Goal: Information Seeking & Learning: Learn about a topic

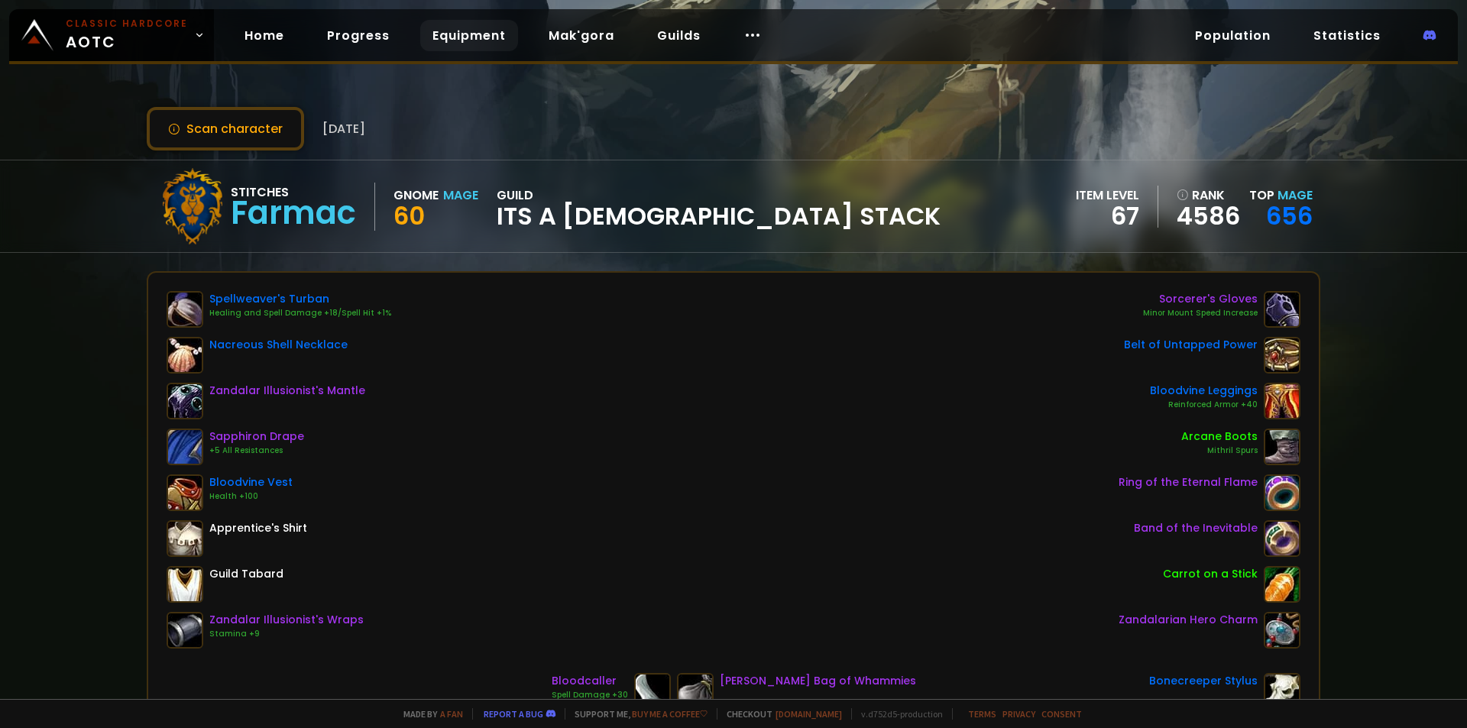
click at [449, 41] on link "Equipment" at bounding box center [469, 35] width 98 height 31
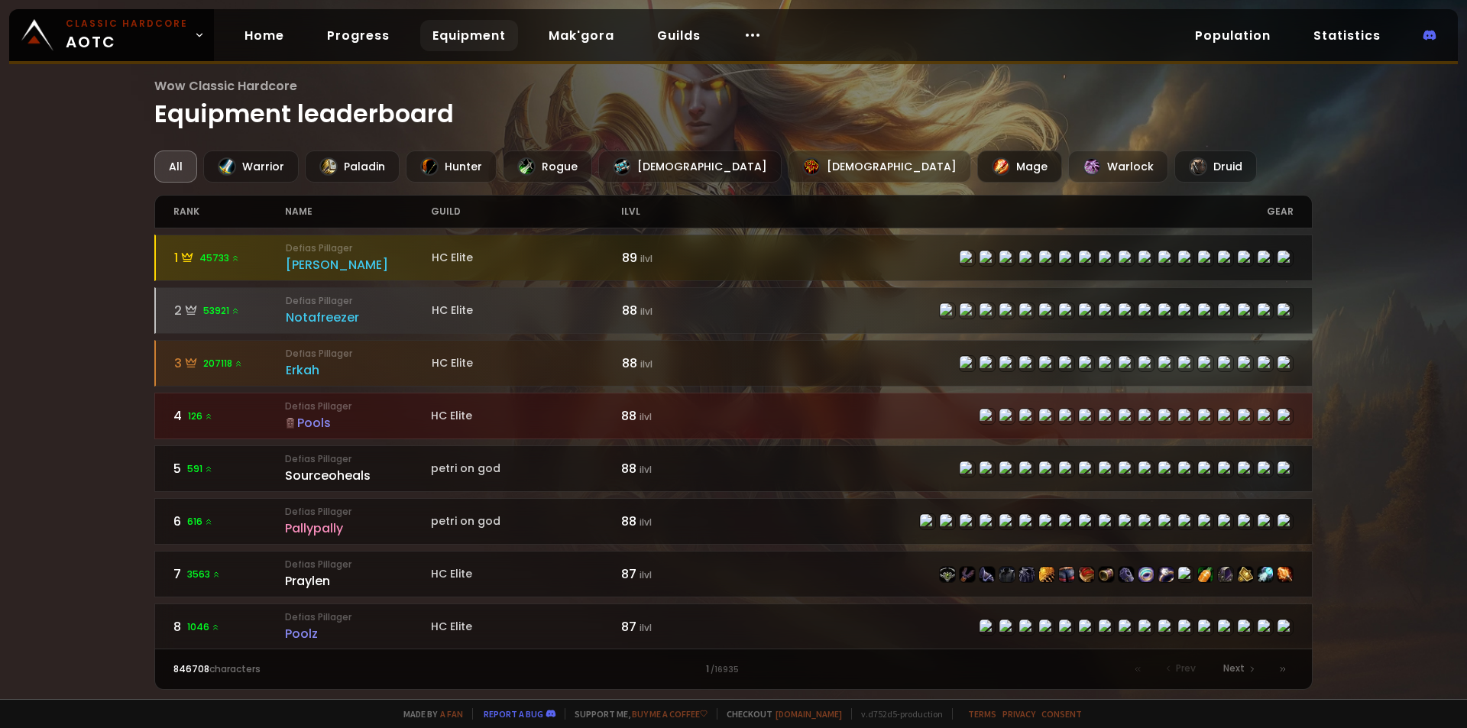
click at [977, 167] on div "Mage" at bounding box center [1019, 167] width 85 height 32
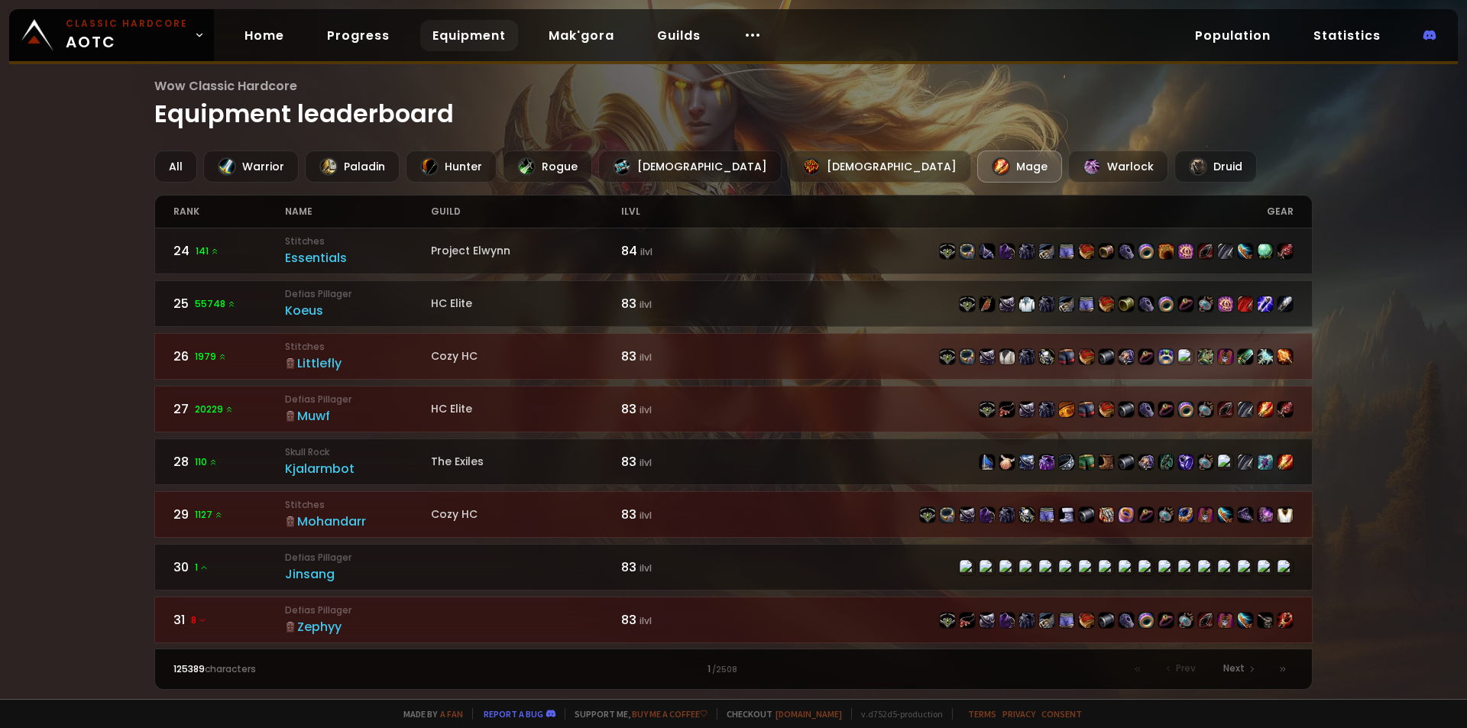
scroll to position [1223, 0]
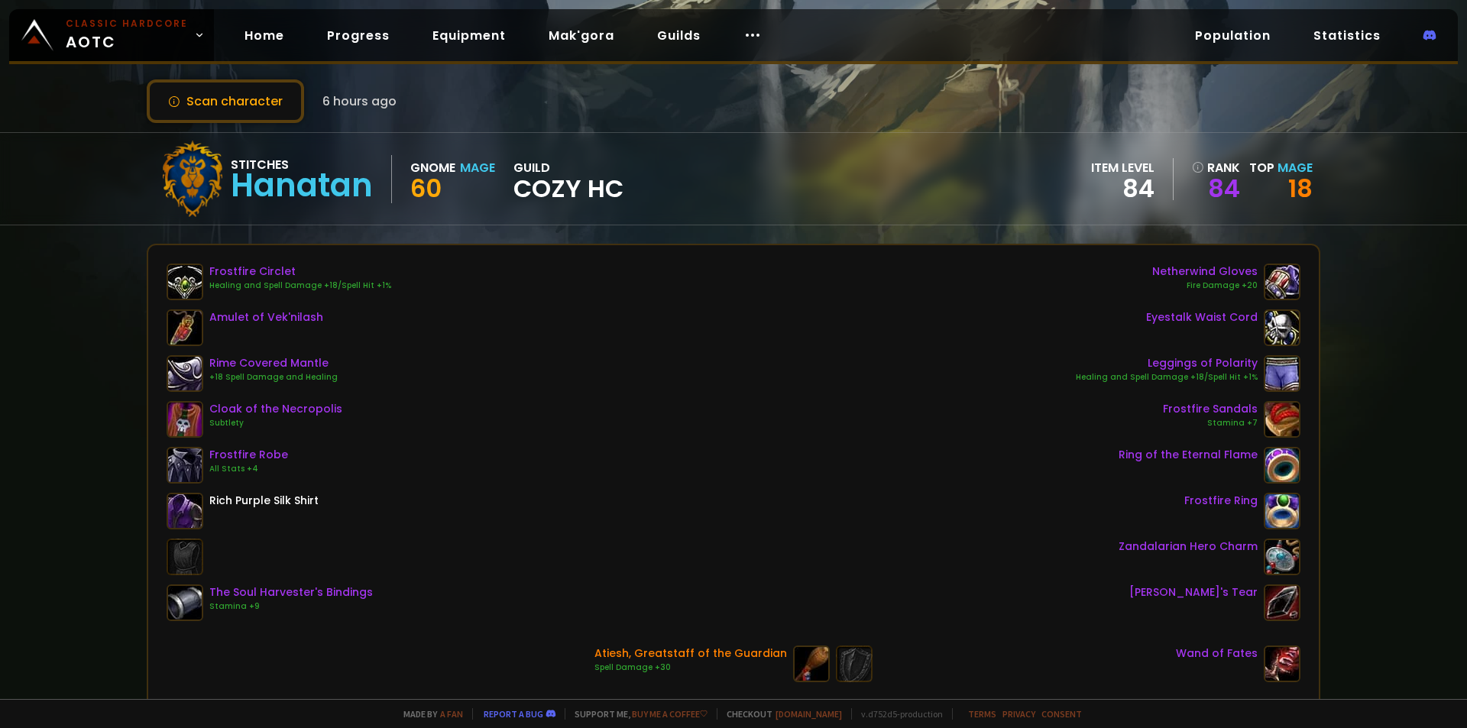
scroll to position [76, 0]
